Goal: Check status: Check status

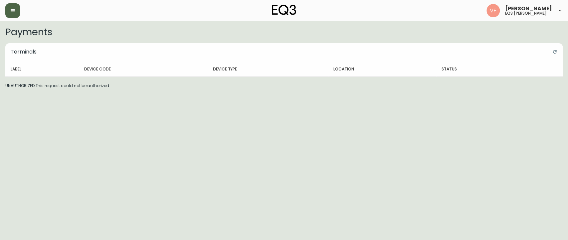
click at [13, 15] on button "button" at bounding box center [12, 10] width 15 height 15
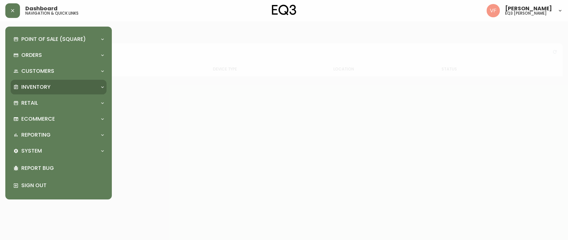
click at [104, 84] on icon at bounding box center [102, 86] width 5 height 5
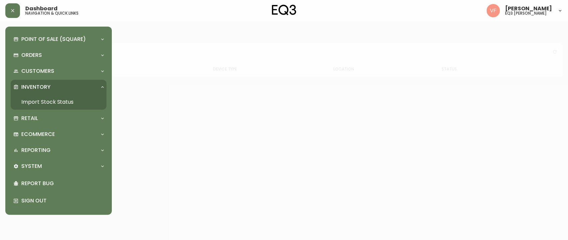
click at [76, 102] on link "Import Stock Status" at bounding box center [59, 101] width 96 height 15
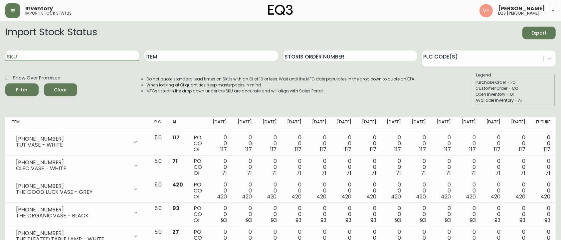
click at [84, 56] on input "SKU" at bounding box center [72, 56] width 134 height 11
click at [109, 57] on input "[PHONE_NUMBER]" at bounding box center [72, 56] width 134 height 11
click at [5, 83] on button "Filter" at bounding box center [21, 89] width 33 height 13
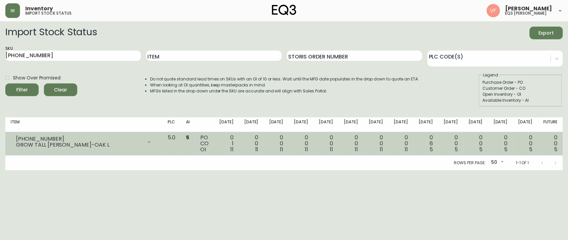
click at [82, 146] on div "GROW TALL [PERSON_NAME]-OAK L" at bounding box center [79, 145] width 126 height 6
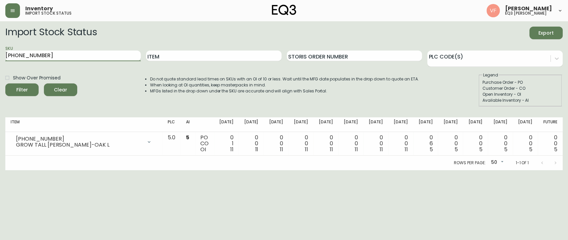
click at [91, 56] on input "[PHONE_NUMBER]" at bounding box center [72, 56] width 135 height 11
click at [5, 83] on button "Filter" at bounding box center [21, 89] width 33 height 13
type input "[PHONE_NUMBER]"
click at [5, 83] on button "Filter" at bounding box center [21, 89] width 33 height 13
